Goal: Task Accomplishment & Management: Use online tool/utility

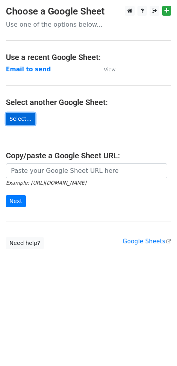
click at [18, 114] on link "Select..." at bounding box center [20, 119] width 29 height 12
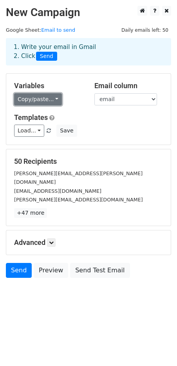
click at [31, 98] on link "Copy/paste..." at bounding box center [38, 99] width 48 height 12
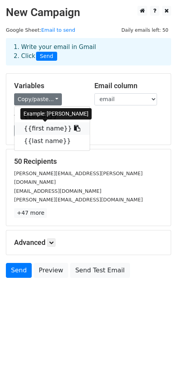
click at [51, 129] on link "{{first name}}" at bounding box center [51, 128] width 75 height 13
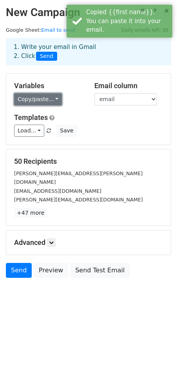
click at [48, 102] on link "Copy/paste..." at bounding box center [38, 99] width 48 height 12
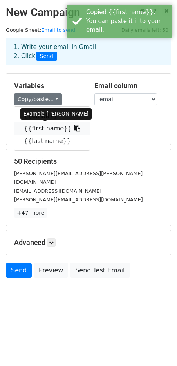
click at [56, 125] on link "{{first name}}" at bounding box center [51, 128] width 75 height 13
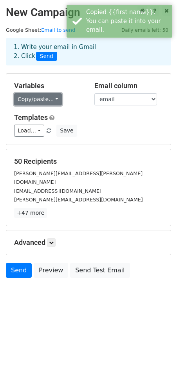
click at [38, 103] on link "Copy/paste..." at bounding box center [38, 99] width 48 height 12
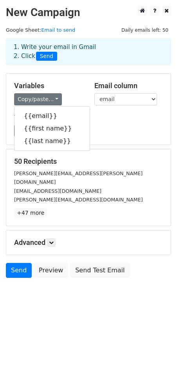
click at [109, 142] on div "Variables Copy/paste... {{email}} {{first name}} {{last name}} Email column ema…" at bounding box center [88, 109] width 164 height 71
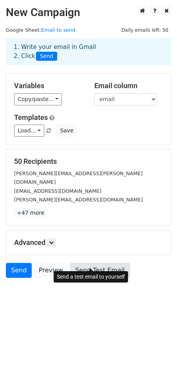
click at [76, 263] on link "Send Test Email" at bounding box center [100, 270] width 60 height 15
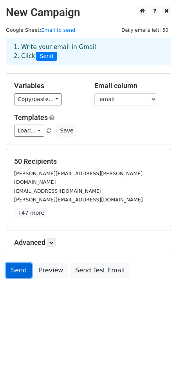
click at [21, 263] on link "Send" at bounding box center [19, 270] width 26 height 15
click at [12, 263] on link "Send" at bounding box center [19, 270] width 26 height 15
